Goal: Transaction & Acquisition: Book appointment/travel/reservation

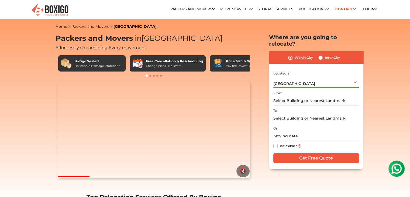
click at [337, 76] on div "[GEOGRAPHIC_DATA] Select City [GEOGRAPHIC_DATA] [GEOGRAPHIC_DATA] [GEOGRAPHIC_D…" at bounding box center [316, 81] width 86 height 11
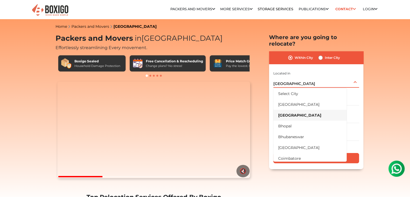
click at [301, 110] on li "[GEOGRAPHIC_DATA]" at bounding box center [309, 115] width 73 height 11
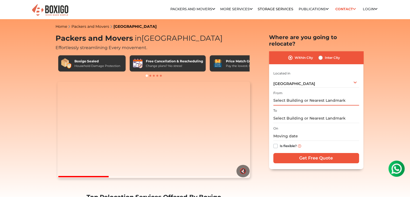
click at [298, 96] on input "text" at bounding box center [316, 100] width 86 height 9
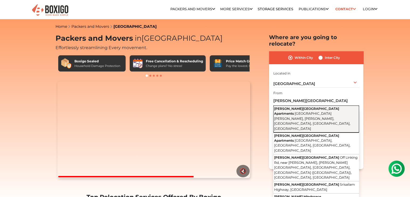
click at [301, 106] on span "[PERSON_NAME][GEOGRAPHIC_DATA] Apartments" at bounding box center [306, 110] width 65 height 9
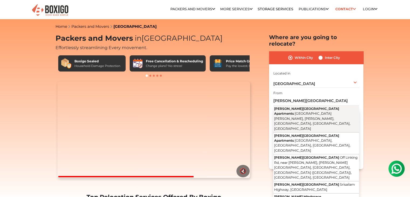
type input "Raheja Park Apartments, Magadi Main Road, Vijay nagar, Agrahara Dasarahalli, Ra…"
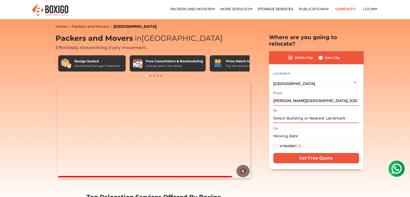
click at [278, 114] on input "text" at bounding box center [316, 117] width 86 height 9
click at [281, 113] on input "text" at bounding box center [316, 117] width 86 height 9
paste input "No 328 ( 1 floor), 8 Cross, Shivananda Nagar, New Thippasandra Post, Bangalore …"
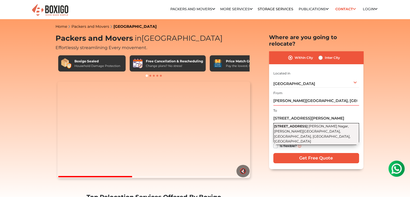
click at [311, 124] on span "Shivananda Nagar, Jagadish Nagar, New Tippasandra, Bengaluru, Karnataka" at bounding box center [312, 133] width 76 height 19
type input "328, 8th Cross Road, Shivananda Nagar, Jagadish Nagar, New Tippasandra, Bengalu…"
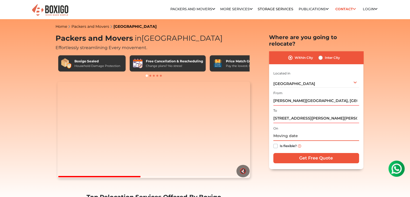
click at [305, 131] on input "text" at bounding box center [316, 135] width 86 height 9
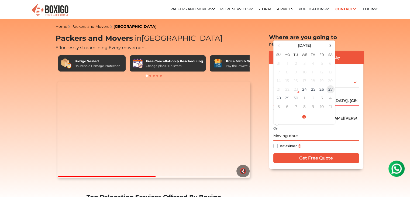
click at [331, 85] on td "27" at bounding box center [330, 89] width 9 height 9
click at [305, 112] on span at bounding box center [303, 116] width 59 height 9
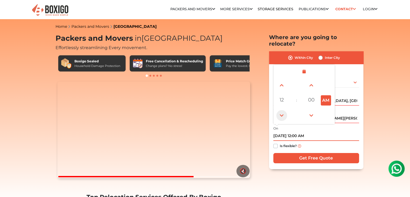
click at [281, 110] on span at bounding box center [281, 115] width 11 height 11
click at [281, 80] on span at bounding box center [281, 85] width 11 height 11
click at [324, 96] on button "AM" at bounding box center [326, 100] width 10 height 10
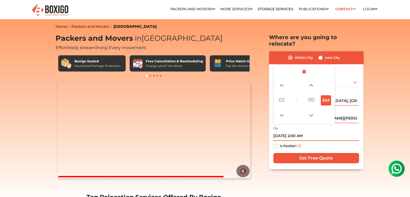
type input "09/27/2025 2:00 PM"
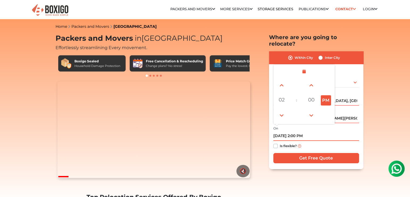
click at [337, 132] on input "09/27/2025 2:00 PM" at bounding box center [316, 135] width 86 height 9
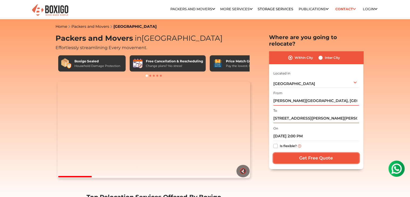
click at [328, 154] on input "Get Free Quote" at bounding box center [316, 158] width 86 height 10
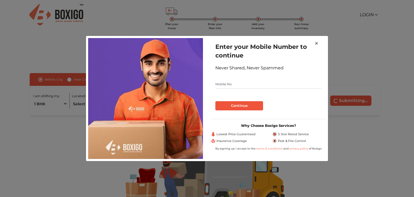
click at [231, 85] on input "text" at bounding box center [268, 84] width 106 height 9
type input "8431271827"
click at [242, 104] on button "Continue" at bounding box center [239, 105] width 48 height 9
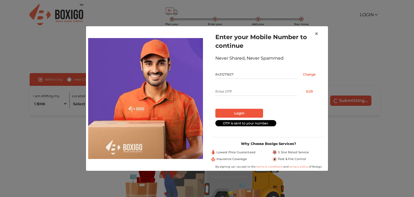
click at [241, 88] on input "text" at bounding box center [256, 91] width 82 height 9
click at [238, 89] on input "text" at bounding box center [256, 91] width 82 height 9
click at [238, 90] on input "text" at bounding box center [256, 91] width 82 height 9
type input "8090"
click at [240, 110] on button "Login" at bounding box center [239, 113] width 48 height 9
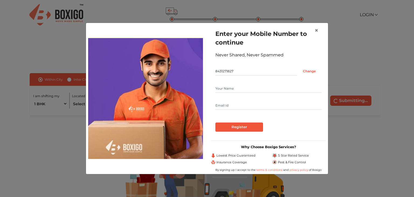
click at [232, 91] on input "text" at bounding box center [268, 88] width 106 height 9
type input "[PERSON_NAME]"
type input "[EMAIL_ADDRESS][DOMAIN_NAME]"
click at [251, 129] on input "Register" at bounding box center [239, 126] width 48 height 9
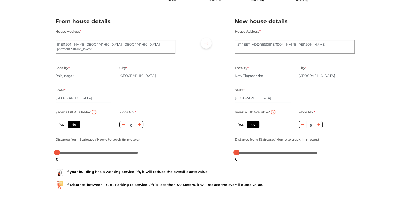
scroll to position [30, 0]
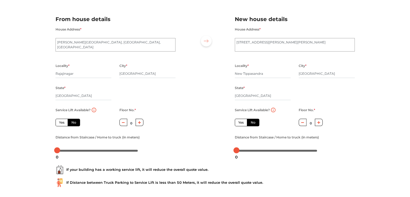
click at [75, 122] on label "No" at bounding box center [74, 123] width 12 height 8
click at [75, 122] on input "No" at bounding box center [73, 122] width 4 height 4
radio input "true"
click at [138, 121] on icon "button" at bounding box center [139, 122] width 3 height 3
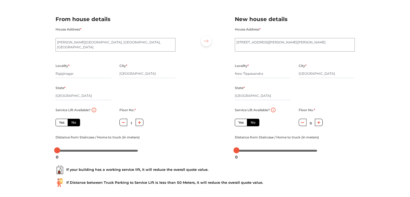
type input "2"
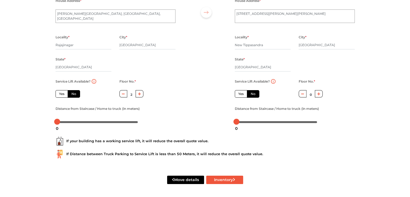
scroll to position [59, 0]
click at [64, 96] on label "Yes" at bounding box center [61, 94] width 12 height 8
click at [62, 95] on input "Yes" at bounding box center [61, 93] width 4 height 4
radio input "true"
type input "0"
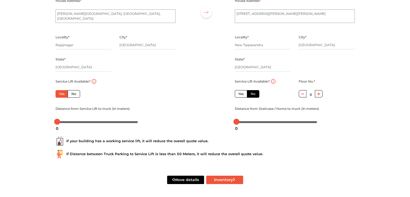
click at [75, 95] on label "No" at bounding box center [74, 94] width 12 height 8
click at [75, 95] on input "No" at bounding box center [73, 93] width 4 height 4
radio input "true"
click at [140, 94] on icon "button" at bounding box center [139, 93] width 3 height 3
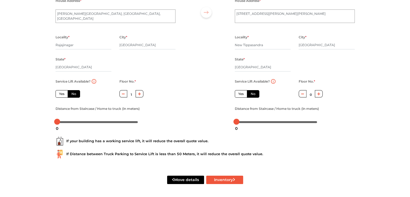
type input "2"
click at [63, 122] on div at bounding box center [97, 121] width 81 height 3
click at [61, 121] on div at bounding box center [61, 122] width 6 height 6
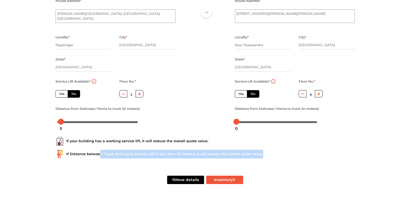
drag, startPoint x: 98, startPoint y: 153, endPoint x: 266, endPoint y: 153, distance: 167.8
click at [266, 153] on div "If Distance between Truck Parking to Service Lift is less than 50 Meters, it wi…" at bounding box center [204, 153] width 299 height 9
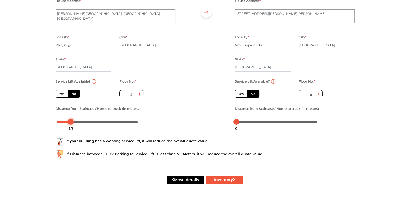
click at [71, 121] on div at bounding box center [97, 121] width 81 height 3
click at [75, 122] on div at bounding box center [97, 121] width 81 height 3
click at [73, 122] on div at bounding box center [73, 122] width 6 height 6
click at [215, 179] on button "Inventory" at bounding box center [224, 179] width 37 height 8
radio input "true"
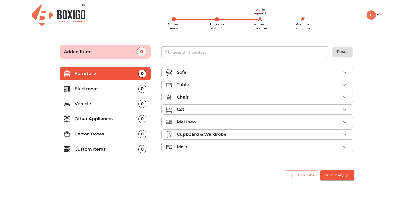
click at [344, 107] on icon "button" at bounding box center [344, 109] width 6 height 6
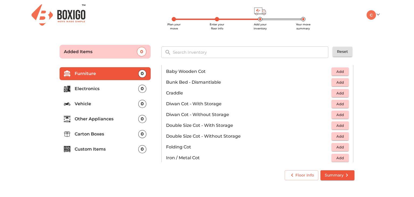
scroll to position [56, 0]
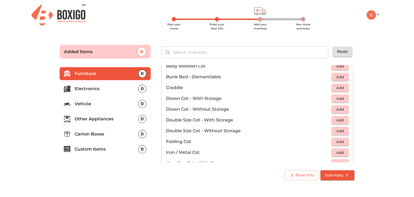
click at [340, 74] on span "Add" at bounding box center [340, 77] width 12 height 6
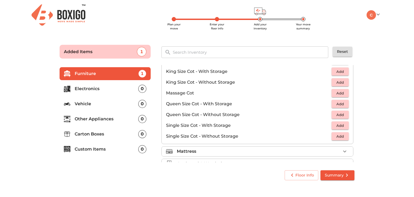
scroll to position [170, 0]
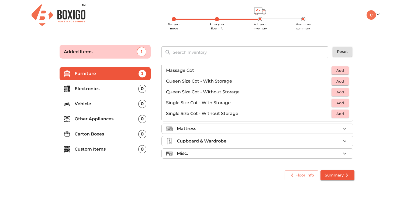
click at [337, 81] on span "Add" at bounding box center [340, 81] width 12 height 6
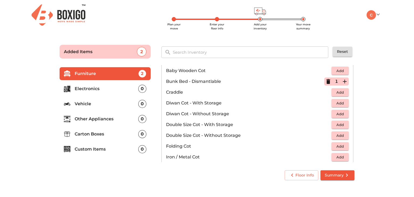
scroll to position [51, 0]
click at [326, 82] on icon "button" at bounding box center [328, 82] width 4 height 5
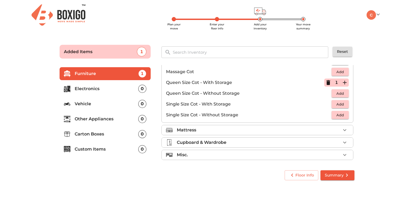
scroll to position [170, 0]
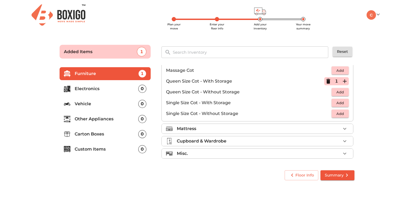
click at [208, 132] on li "Mattress" at bounding box center [257, 129] width 191 height 10
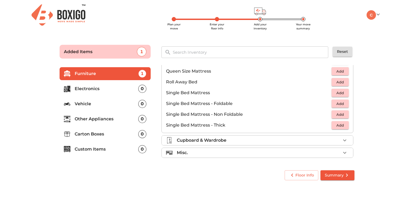
scroll to position [106, 0]
click at [339, 72] on span "Add" at bounding box center [340, 72] width 12 height 6
click at [239, 141] on div "Cupboard & Wardrobe" at bounding box center [259, 141] width 164 height 6
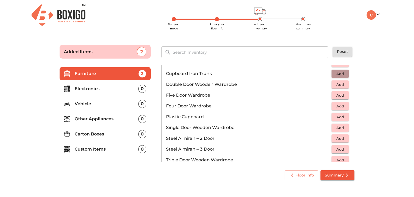
click at [336, 74] on span "Add" at bounding box center [340, 74] width 12 height 6
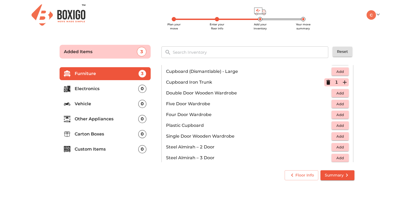
scroll to position [95, 0]
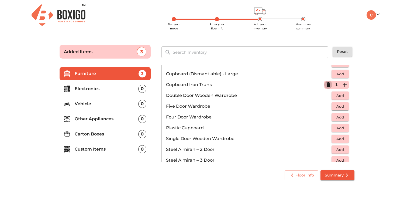
click at [327, 84] on icon "button" at bounding box center [328, 84] width 4 height 5
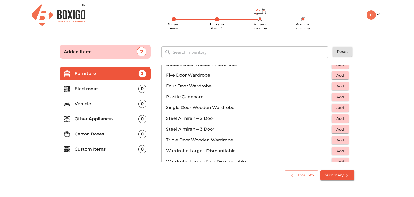
scroll to position [126, 0]
click at [338, 117] on span "Add" at bounding box center [340, 118] width 12 height 6
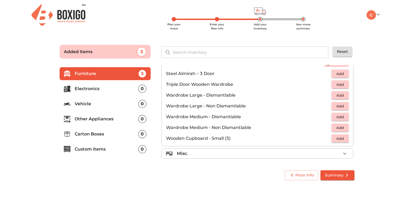
scroll to position [181, 0]
click at [343, 135] on span "Add" at bounding box center [340, 138] width 12 height 6
click at [203, 154] on div "Misc." at bounding box center [259, 153] width 164 height 6
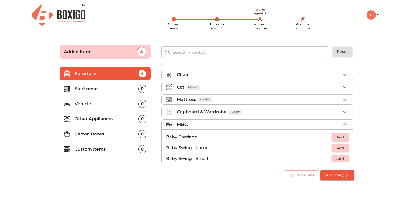
scroll to position [0, 0]
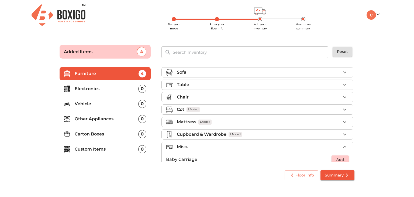
click at [127, 89] on p "Electronics" at bounding box center [107, 88] width 64 height 6
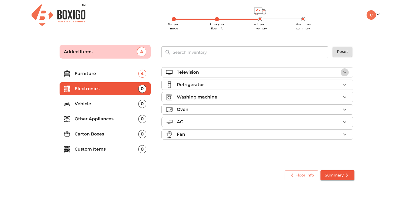
click at [345, 71] on icon "button" at bounding box center [344, 72] width 6 height 6
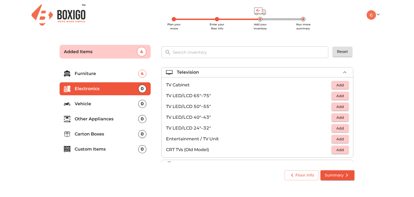
click at [340, 117] on span "Add" at bounding box center [340, 117] width 12 height 6
click at [140, 118] on div "0" at bounding box center [142, 119] width 8 height 8
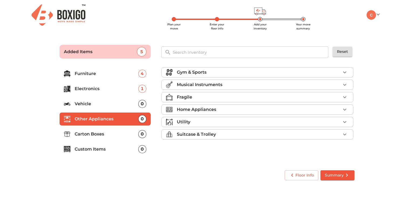
click at [209, 106] on p "Home Appliances" at bounding box center [196, 109] width 39 height 6
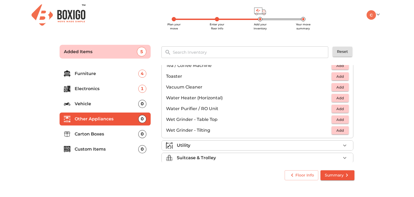
scroll to position [369, 0]
click at [110, 137] on li "Carton Boxes 0" at bounding box center [105, 133] width 91 height 13
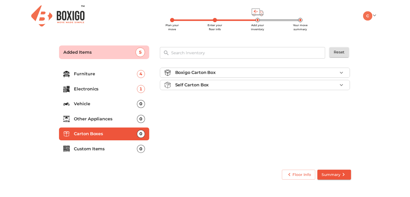
scroll to position [0, 0]
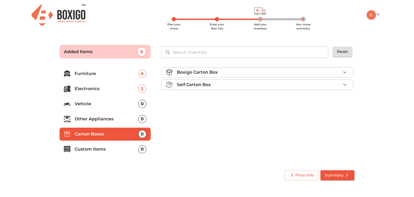
click at [346, 85] on icon "button" at bounding box center [344, 84] width 6 height 6
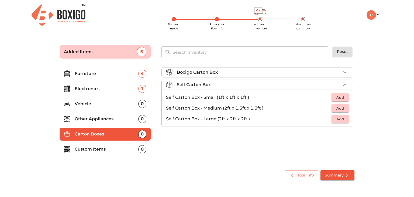
click at [349, 118] on li "Self Carton Box - Large (2ft x 2ft x 2ft ) Add" at bounding box center [257, 118] width 191 height 11
click at [346, 118] on button "Add" at bounding box center [339, 119] width 17 height 8
click at [346, 118] on icon "button" at bounding box center [344, 119] width 6 height 6
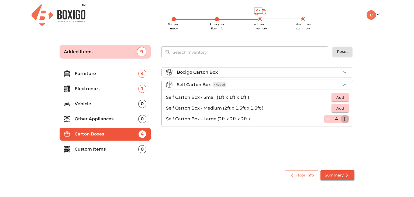
click at [346, 118] on icon "button" at bounding box center [344, 119] width 6 height 6
click at [136, 147] on p "Custom Items" at bounding box center [107, 149] width 64 height 6
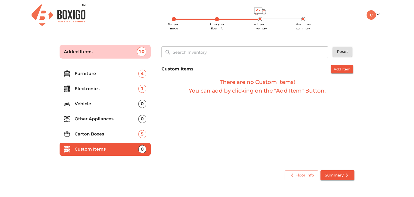
drag, startPoint x: 135, startPoint y: 134, endPoint x: 343, endPoint y: 115, distance: 208.5
click at [136, 134] on p "Carton Boxes" at bounding box center [107, 134] width 64 height 6
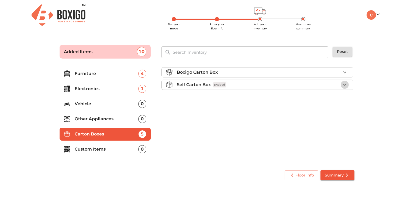
click at [343, 87] on icon "button" at bounding box center [344, 84] width 6 height 6
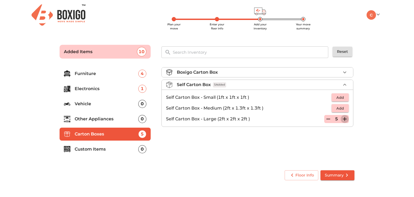
click at [346, 118] on icon "button" at bounding box center [345, 119] width 4 height 4
click at [145, 149] on div "0" at bounding box center [142, 149] width 8 height 8
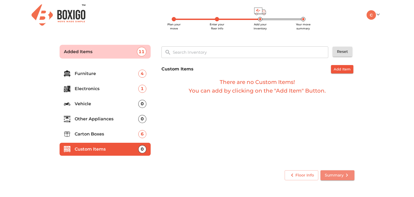
click at [340, 171] on button "Summary" at bounding box center [337, 175] width 34 height 10
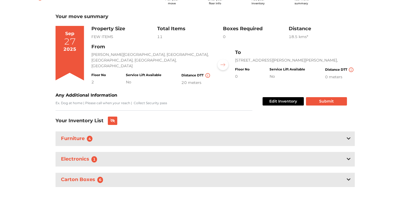
scroll to position [33, 0]
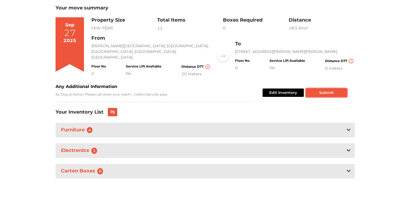
drag, startPoint x: 318, startPoint y: 89, endPoint x: 295, endPoint y: 109, distance: 30.2
click at [295, 109] on div "Your move summary [DATE] Property Size FEW ITEMS Total Items 11 Boxes Required …" at bounding box center [204, 101] width 299 height 192
click at [348, 128] on icon at bounding box center [348, 129] width 4 height 4
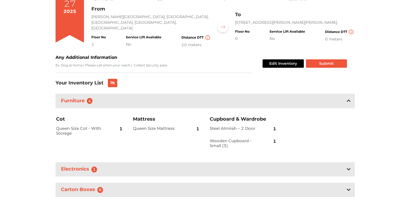
scroll to position [64, 0]
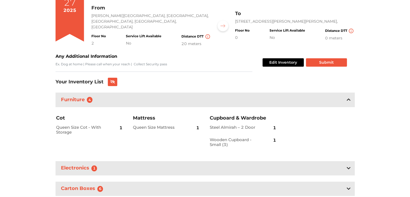
click at [232, 121] on div "Steel Almirah – 2 Door 1" at bounding box center [243, 127] width 67 height 12
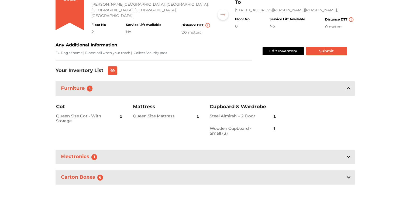
scroll to position [81, 0]
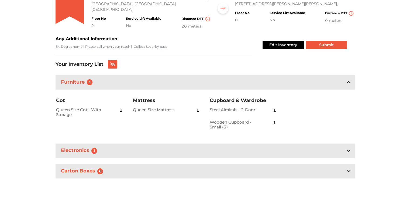
click at [348, 151] on icon at bounding box center [348, 150] width 4 height 4
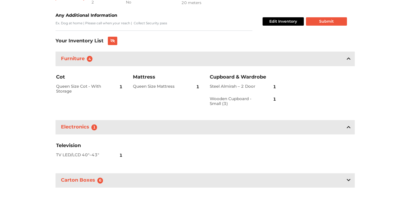
scroll to position [114, 0]
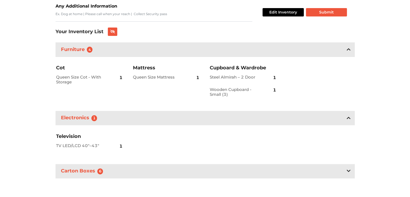
click at [350, 168] on div "Carton Boxes 6" at bounding box center [204, 171] width 299 height 14
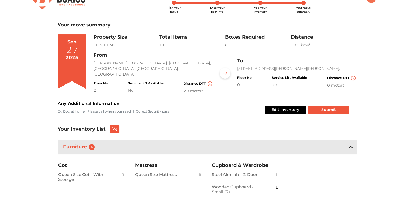
scroll to position [16, 0]
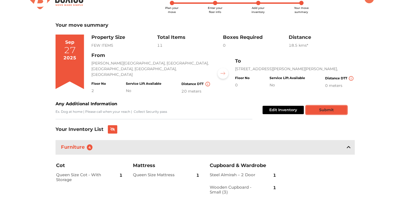
click at [327, 107] on button "Submit" at bounding box center [326, 110] width 41 height 8
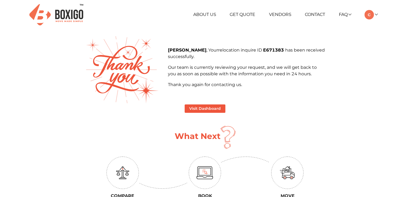
click at [210, 54] on p "[PERSON_NAME] , Your relocation inquire ID E671383 has been received successful…" at bounding box center [246, 53] width 157 height 13
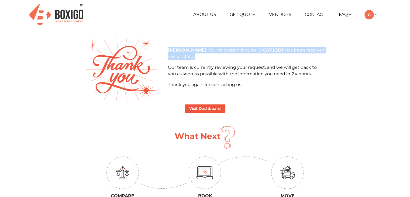
click at [210, 54] on p "[PERSON_NAME] , Your relocation inquire ID E671383 has been received successful…" at bounding box center [246, 53] width 157 height 13
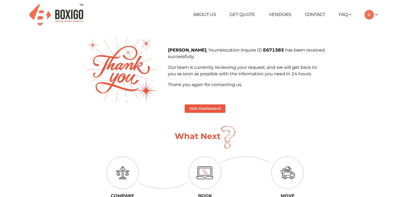
click at [221, 74] on p "Our team is currently reviewing your request, and we will get back to you as so…" at bounding box center [246, 70] width 157 height 13
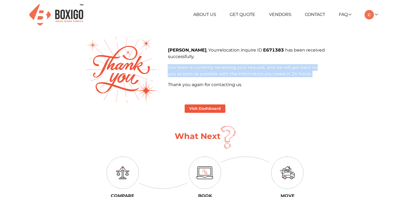
click at [221, 74] on p "Our team is currently reviewing your request, and we will get back to you as so…" at bounding box center [246, 70] width 157 height 13
